Goal: Navigation & Orientation: Go to known website

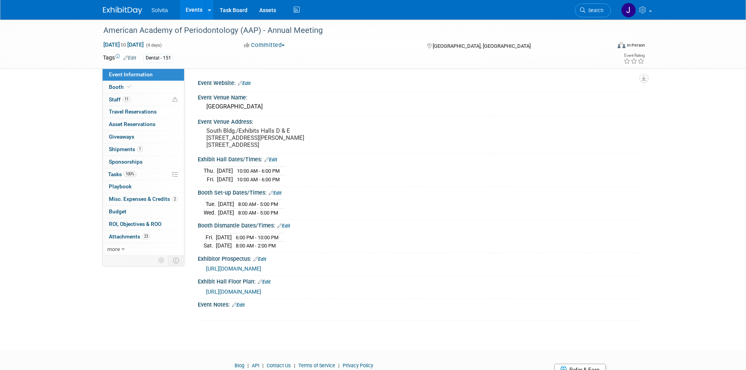
click at [113, 9] on img at bounding box center [122, 11] width 39 height 8
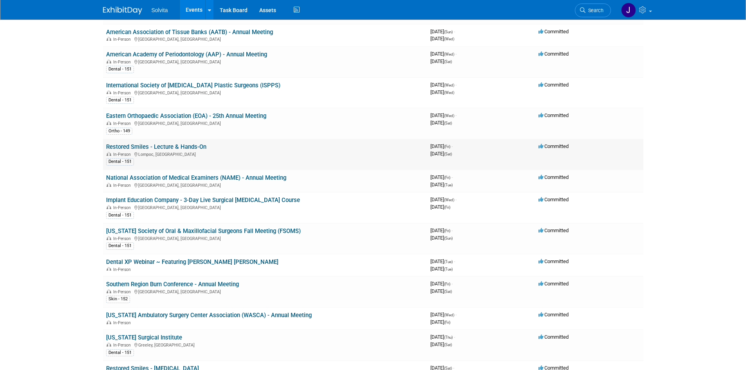
scroll to position [274, 0]
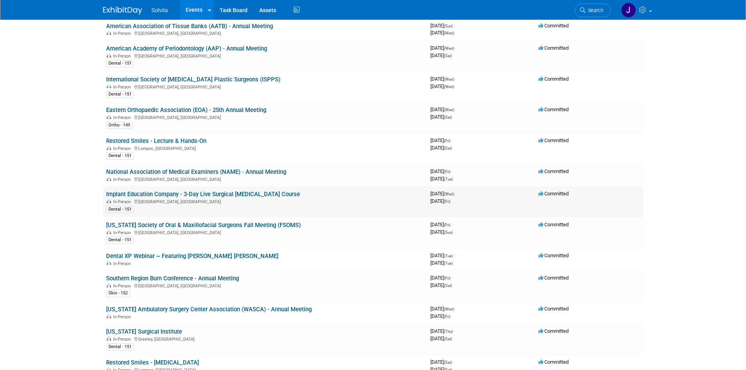
click at [180, 195] on link "Implant Education Company - 3-Day Live Surgical [MEDICAL_DATA] Course" at bounding box center [203, 194] width 194 height 7
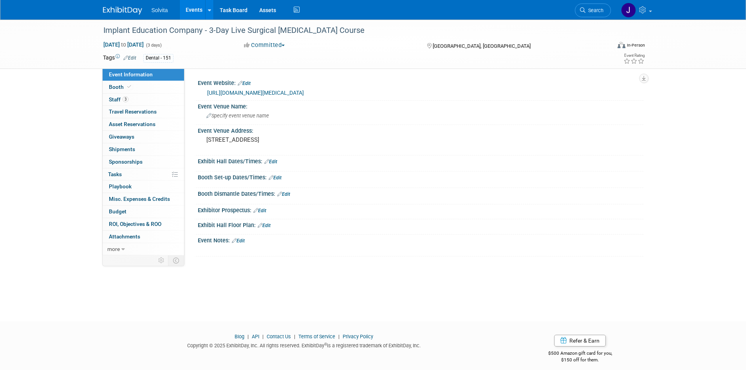
click at [265, 91] on link "https://www.implantedco.com/3-day-live-surgical-sinus-lift-course/" at bounding box center [255, 93] width 97 height 6
